Goal: Book appointment/travel/reservation

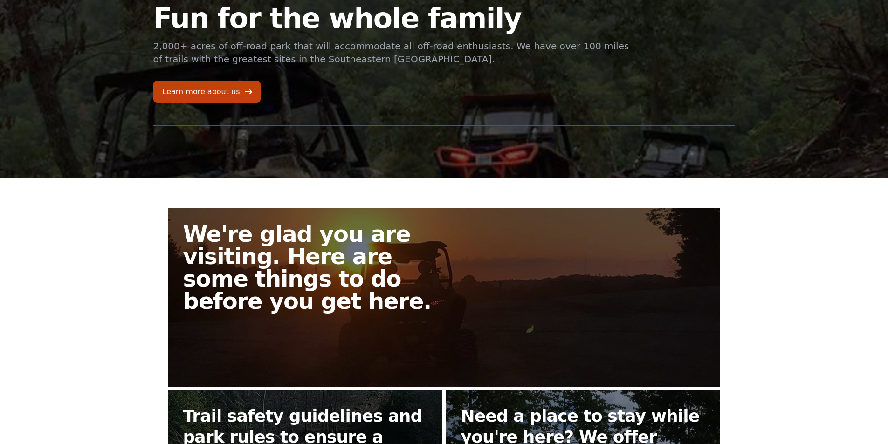
scroll to position [187, 0]
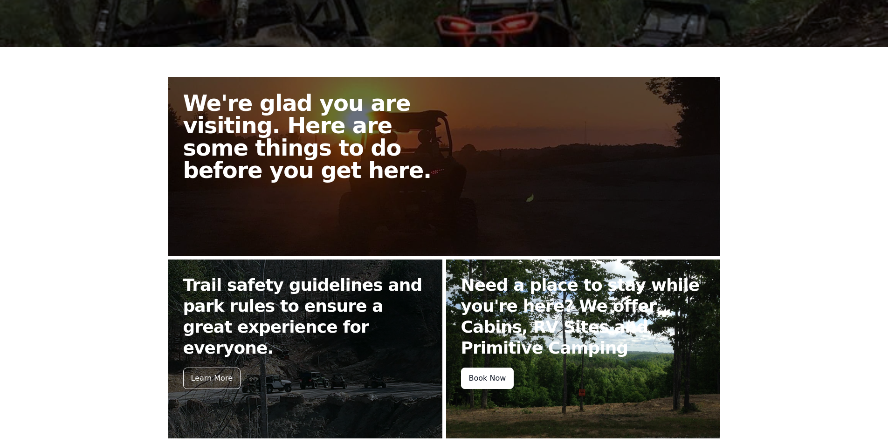
click at [478, 383] on div "Book Now" at bounding box center [487, 378] width 53 height 21
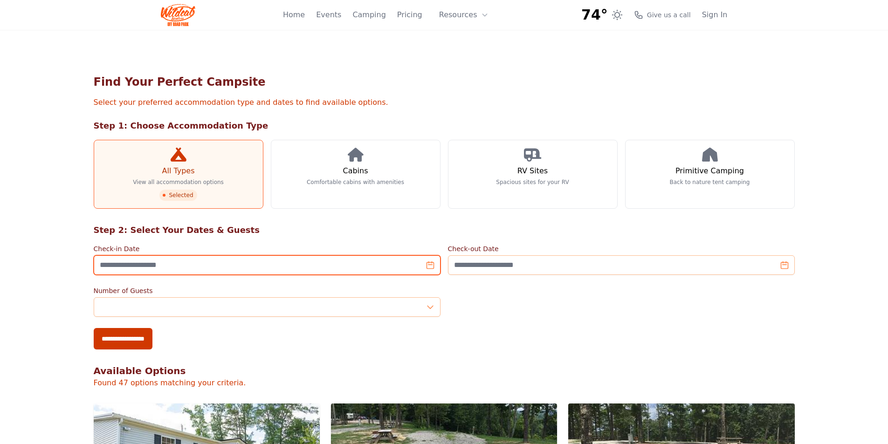
click at [430, 264] on input "Check-in Date" at bounding box center [267, 266] width 347 height 20
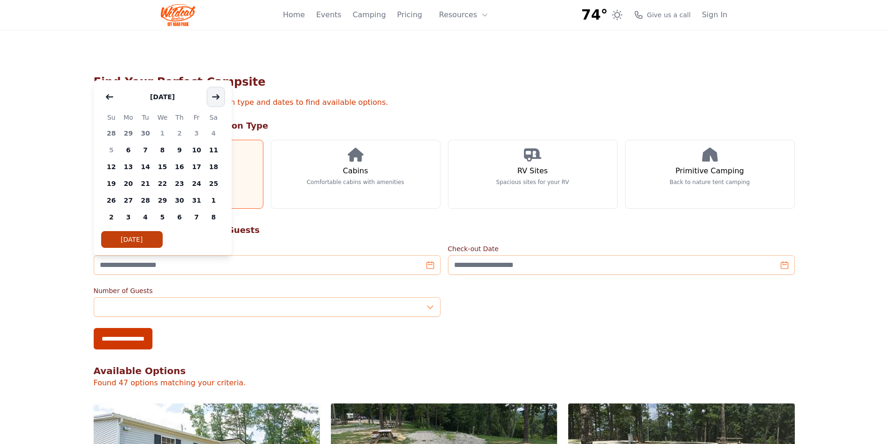
click at [215, 97] on icon "button" at bounding box center [216, 97] width 7 height 4
click at [198, 152] on span "7" at bounding box center [196, 150] width 17 height 17
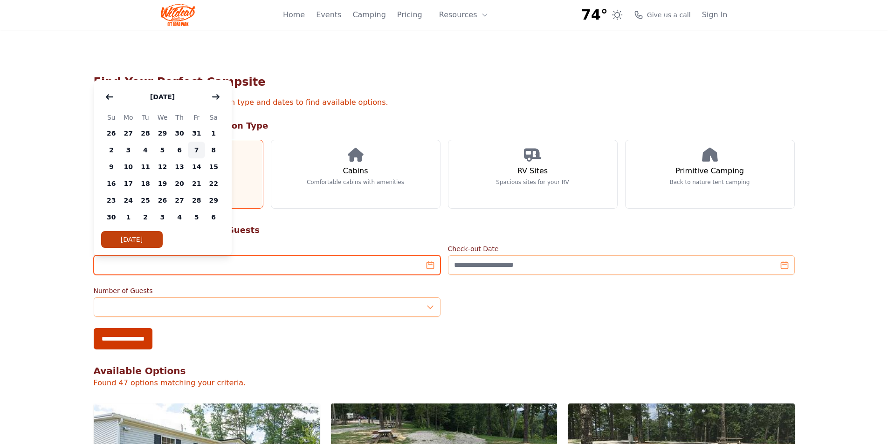
type input "**********"
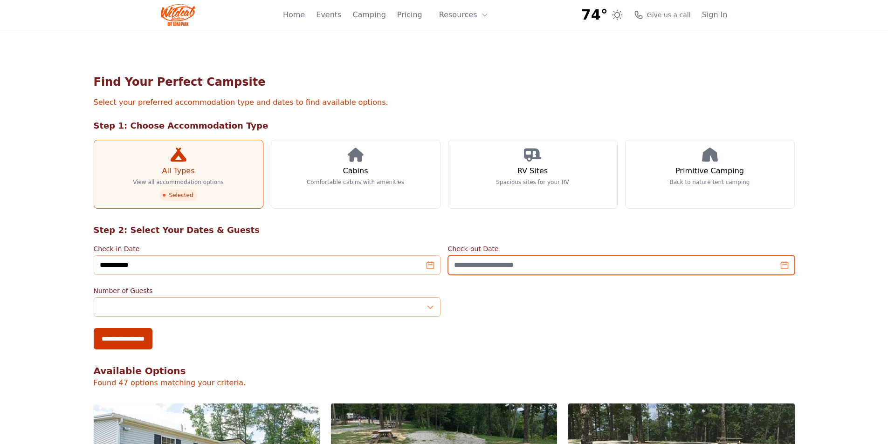
click at [574, 267] on input "Check-out Date" at bounding box center [621, 266] width 347 height 20
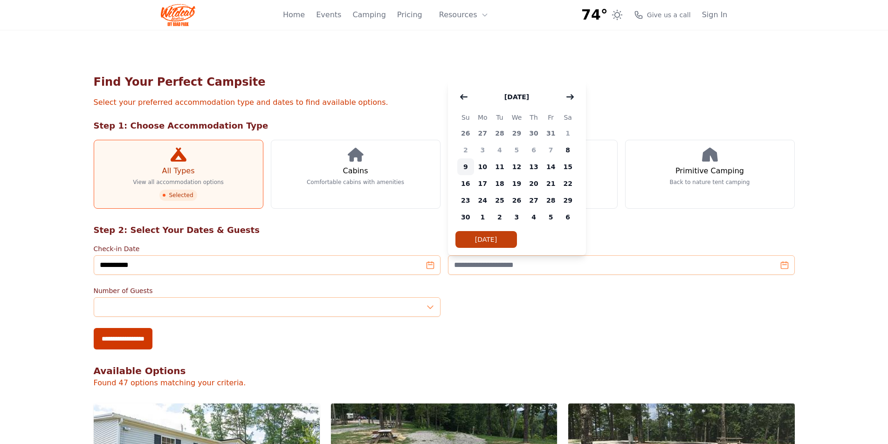
click at [467, 166] on span "9" at bounding box center [465, 167] width 17 height 17
type input "**********"
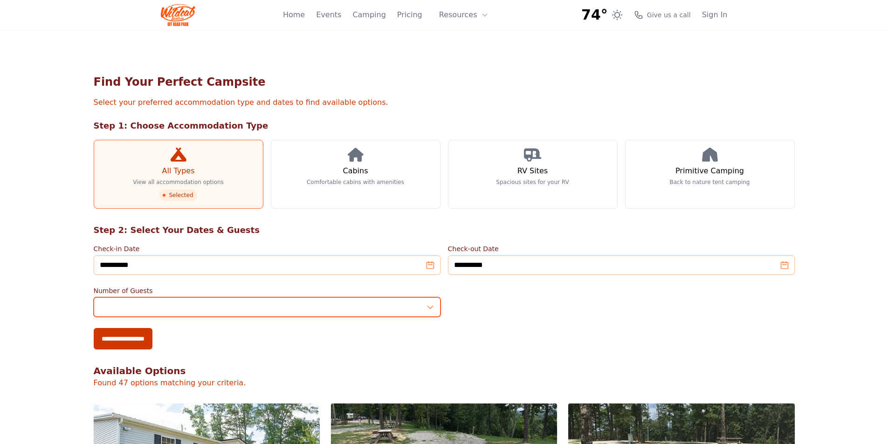
click at [261, 308] on input "*" at bounding box center [267, 308] width 347 height 20
type input "*"
click at [430, 303] on input "*" at bounding box center [267, 308] width 347 height 20
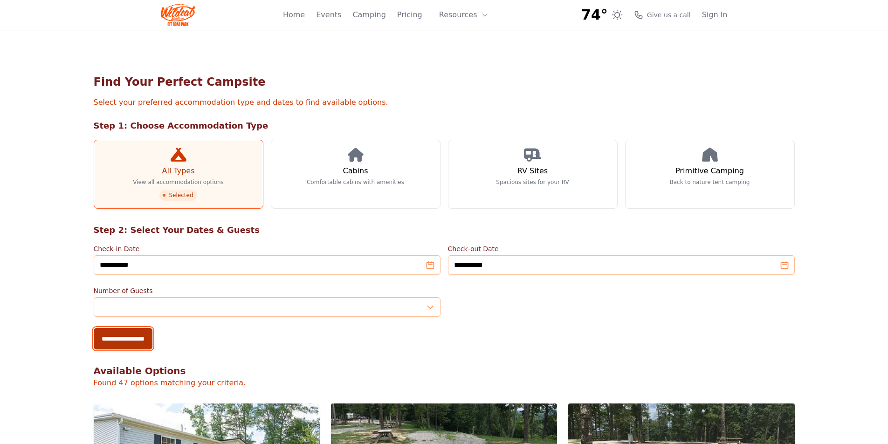
click at [124, 341] on input "**********" at bounding box center [123, 338] width 59 height 21
type input "**********"
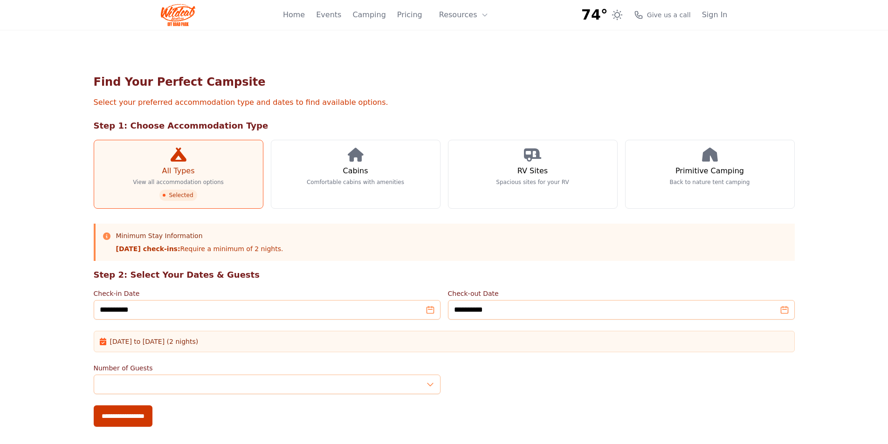
click at [179, 17] on img at bounding box center [178, 15] width 35 height 22
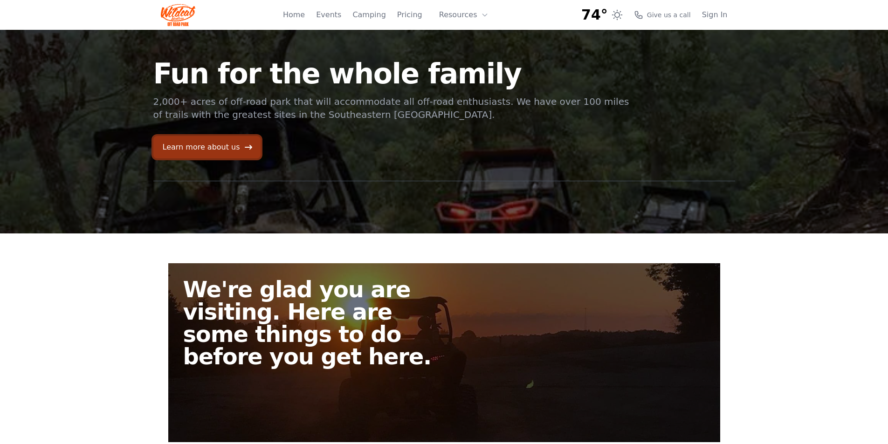
click at [183, 151] on link "Learn more about us" at bounding box center [206, 147] width 107 height 22
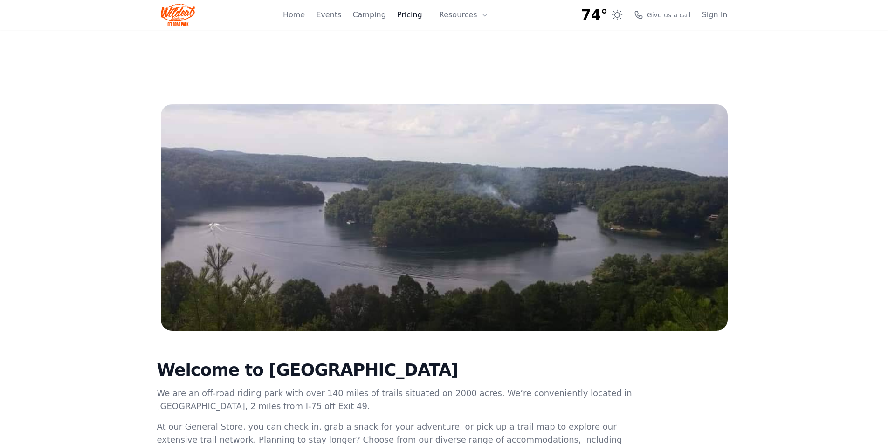
click at [413, 15] on link "Pricing" at bounding box center [409, 14] width 25 height 11
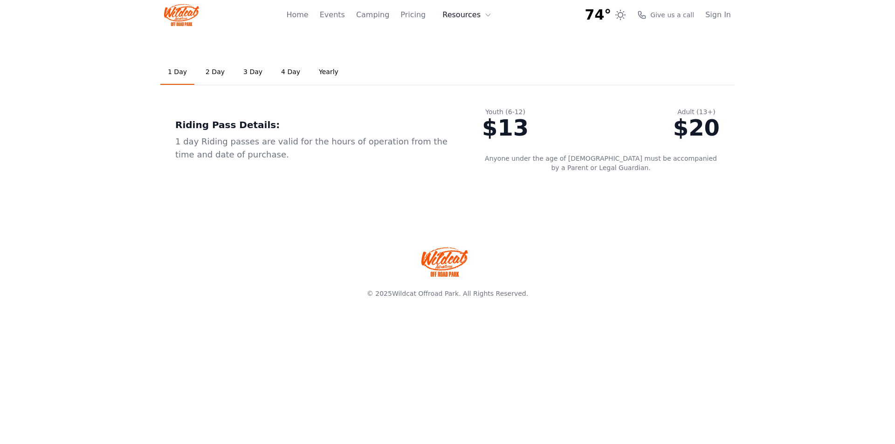
click at [454, 15] on button "Resources" at bounding box center [467, 15] width 61 height 19
click at [459, 43] on link "About" at bounding box center [482, 38] width 90 height 17
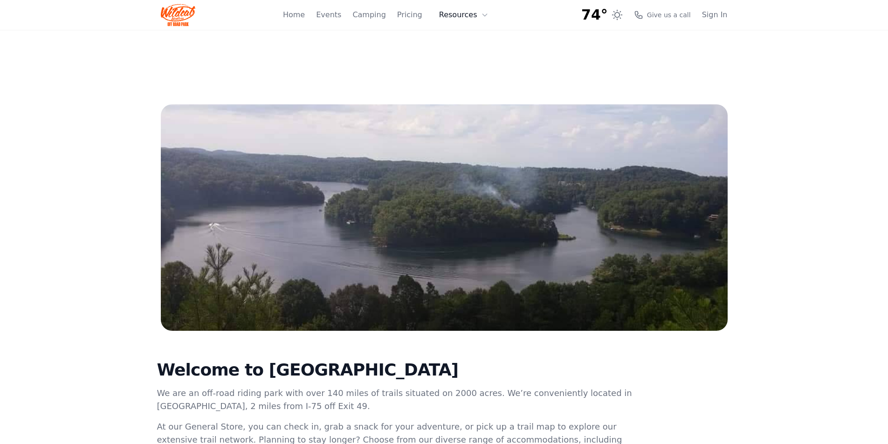
click at [458, 14] on button "Resources" at bounding box center [464, 15] width 61 height 19
click at [474, 59] on link "FAQ" at bounding box center [479, 55] width 90 height 17
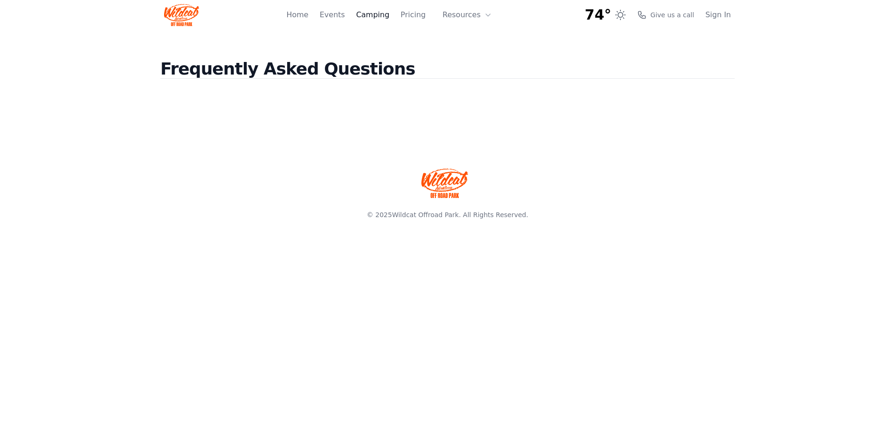
click at [382, 12] on link "Camping" at bounding box center [372, 14] width 33 height 11
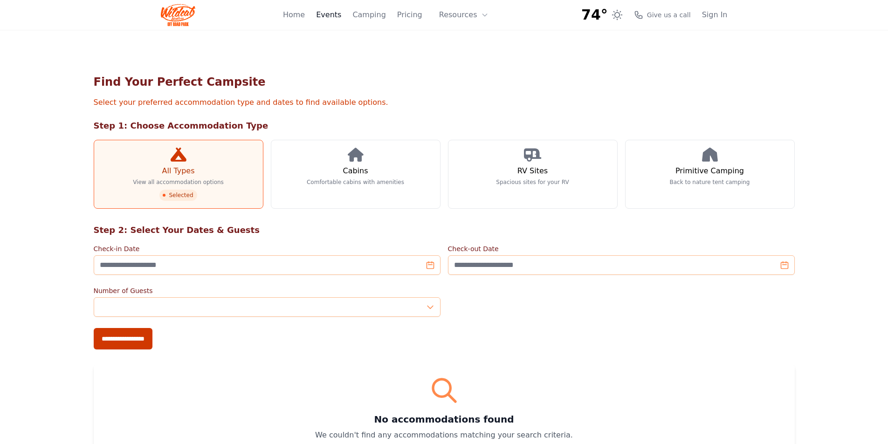
click at [336, 9] on link "Events" at bounding box center [328, 14] width 25 height 11
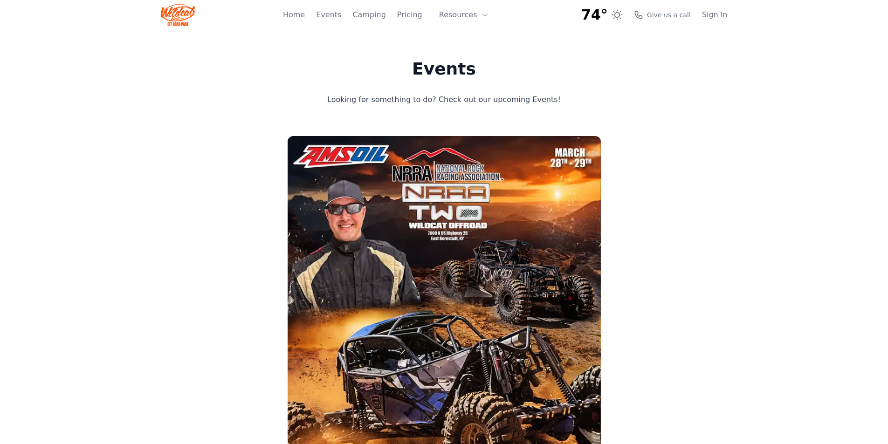
click at [183, 20] on img at bounding box center [178, 15] width 35 height 22
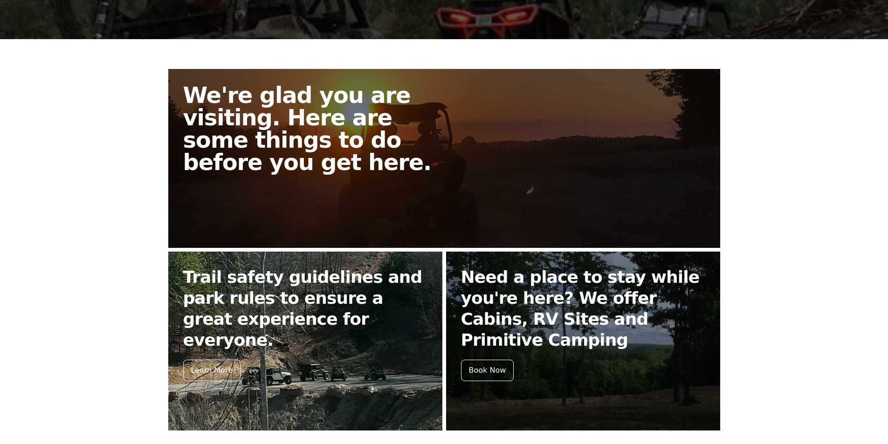
scroll to position [312, 0]
